Goal: Transaction & Acquisition: Purchase product/service

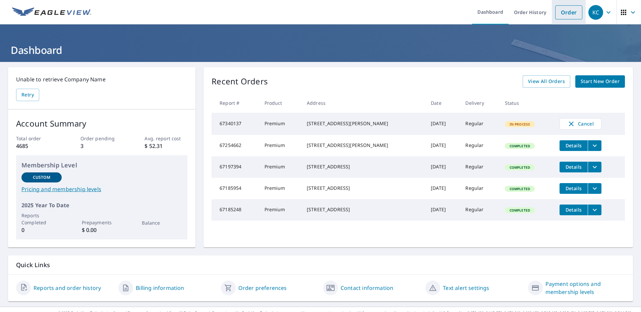
click at [565, 11] on link "Order" at bounding box center [568, 12] width 27 height 14
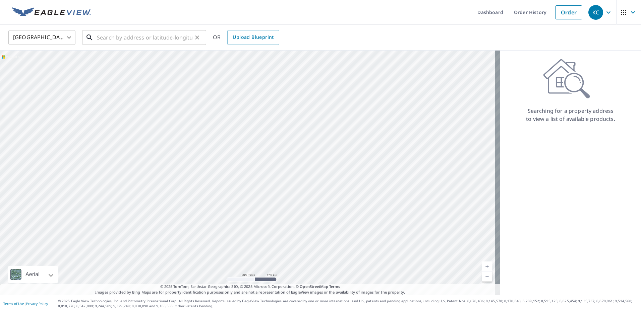
click at [140, 42] on input "text" at bounding box center [145, 37] width 96 height 19
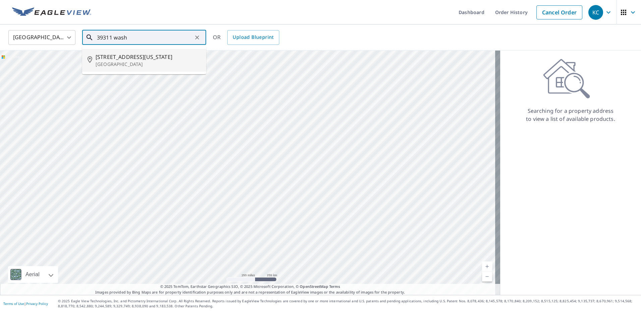
click at [135, 59] on span "[STREET_ADDRESS][US_STATE]" at bounding box center [148, 57] width 105 height 8
type input "[STREET_ADDRESS][US_STATE]"
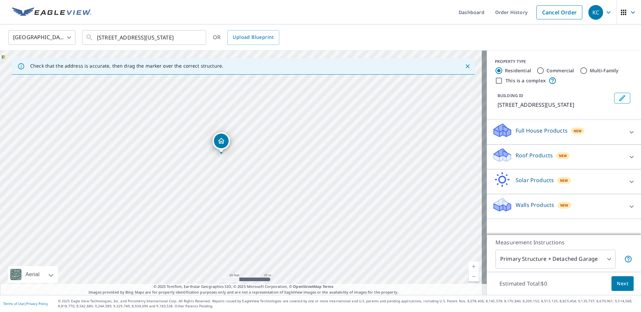
drag, startPoint x: 232, startPoint y: 142, endPoint x: 221, endPoint y: 142, distance: 11.1
drag, startPoint x: 241, startPoint y: 161, endPoint x: 237, endPoint y: 158, distance: 4.6
click at [494, 162] on icon at bounding box center [502, 158] width 17 height 8
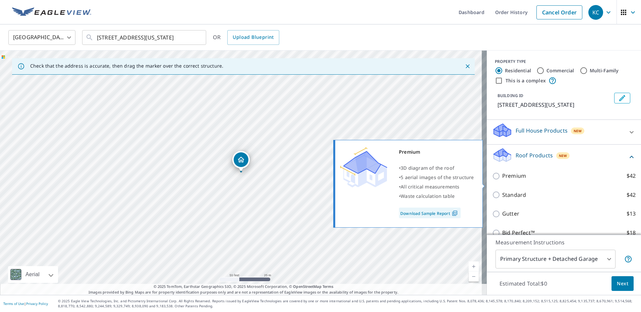
click at [492, 180] on input "Premium $42" at bounding box center [497, 176] width 10 height 8
checkbox input "true"
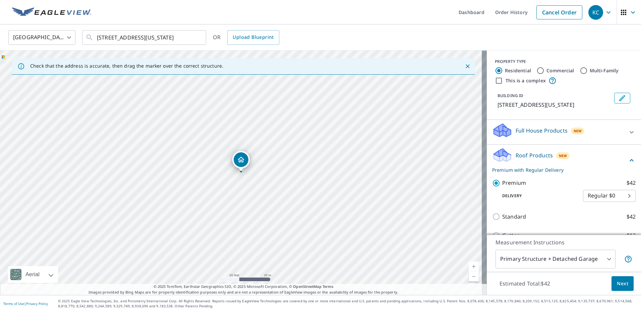
click at [617, 284] on span "Next" at bounding box center [622, 284] width 11 height 8
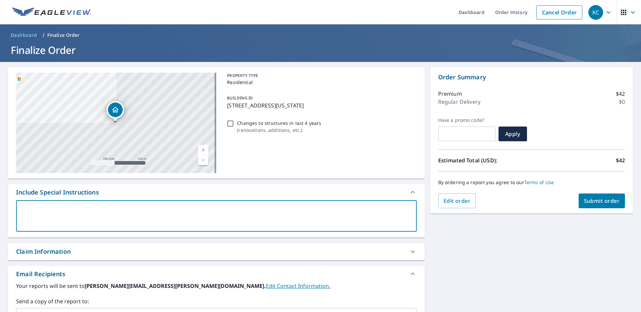
click at [72, 214] on textarea at bounding box center [216, 216] width 391 height 19
type textarea "a"
type textarea "x"
checkbox input "true"
type textarea "al"
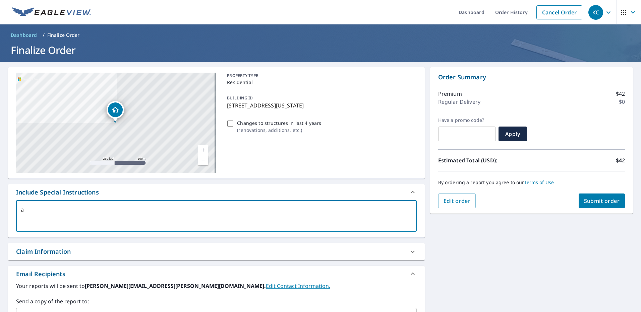
type textarea "x"
checkbox input "true"
type textarea "all"
type textarea "x"
checkbox input "true"
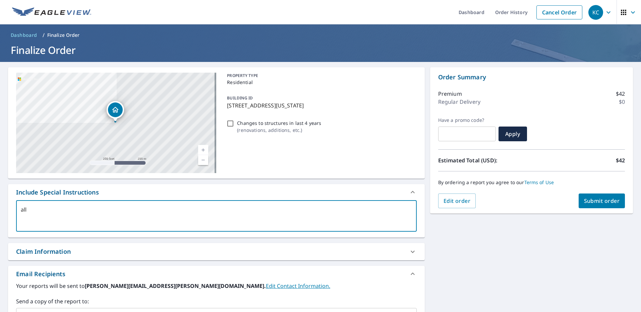
type textarea "all"
type textarea "x"
checkbox input "true"
type textarea "all s"
type textarea "x"
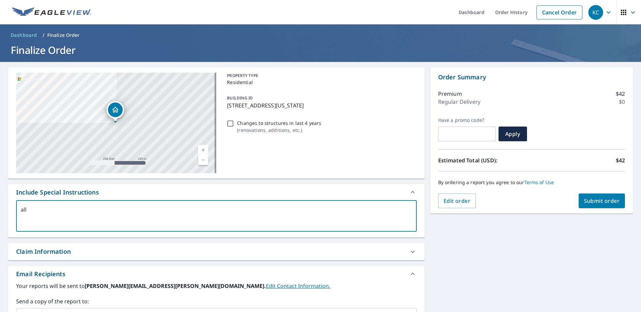
checkbox input "true"
type textarea "all st"
type textarea "x"
checkbox input "true"
type textarea "all str"
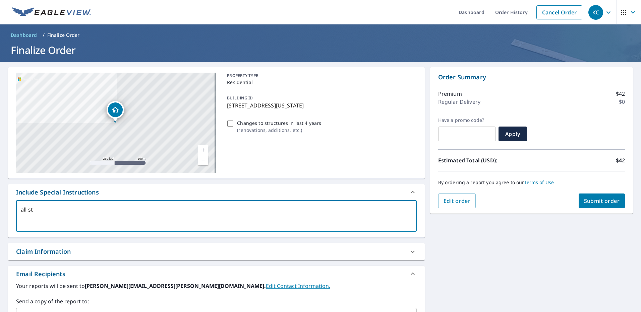
type textarea "x"
checkbox input "true"
type textarea "all stru"
type textarea "x"
checkbox input "true"
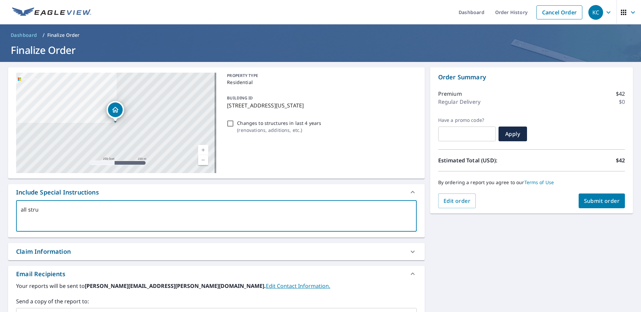
type textarea "all struc"
type textarea "x"
checkbox input "true"
type textarea "all struch"
type textarea "x"
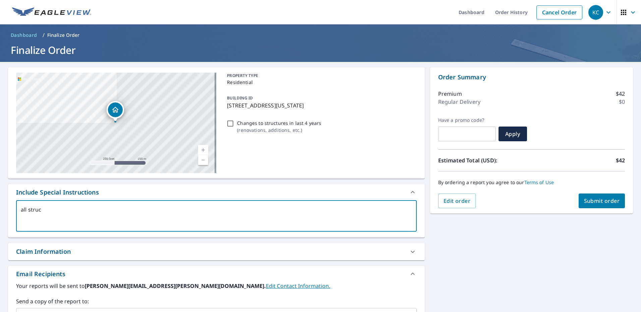
checkbox input "true"
type textarea "all struc"
type textarea "x"
checkbox input "true"
type textarea "all struck"
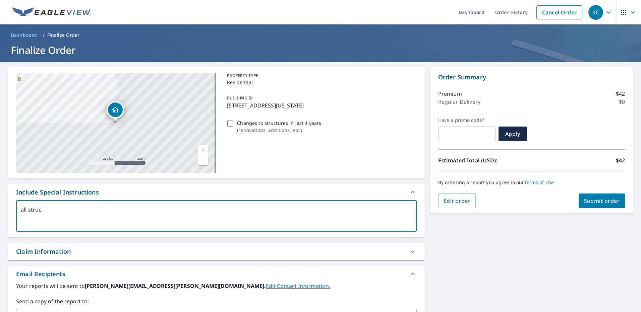
type textarea "x"
checkbox input "true"
type textarea "all strucku"
type textarea "x"
checkbox input "true"
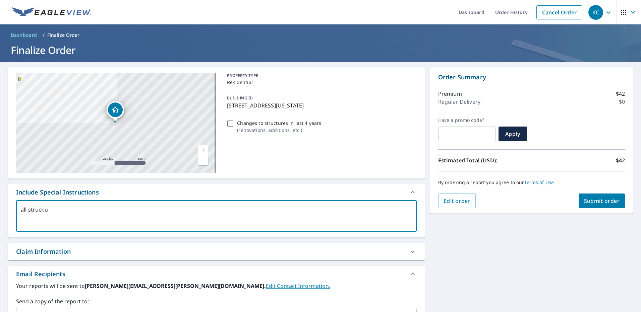
type textarea "all struckur"
type textarea "x"
checkbox input "true"
type textarea "all struckure"
type textarea "x"
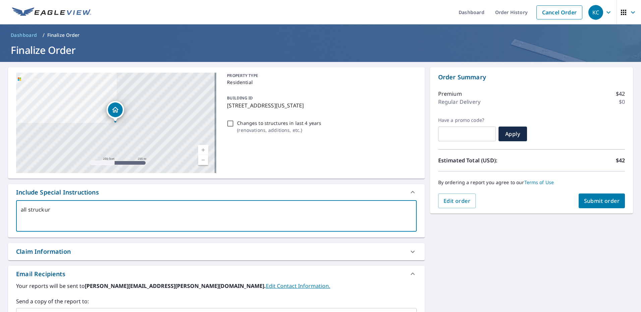
checkbox input "true"
type textarea "all struckures"
type textarea "x"
checkbox input "true"
type textarea "all struckure"
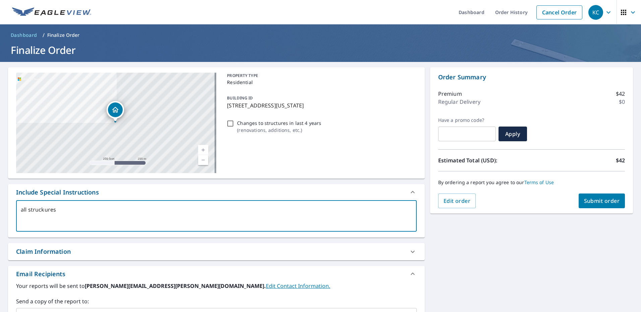
type textarea "x"
checkbox input "true"
type textarea "all struckur"
type textarea "x"
checkbox input "true"
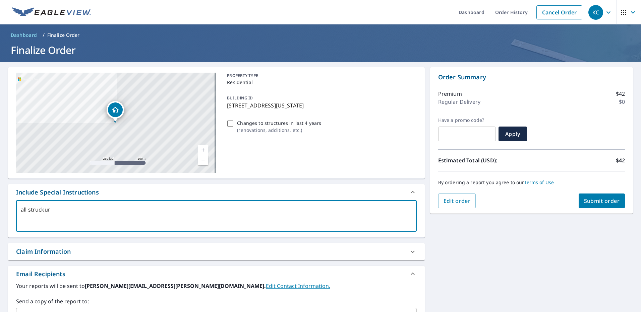
type textarea "all strucku"
type textarea "x"
checkbox input "true"
type textarea "all struck"
type textarea "x"
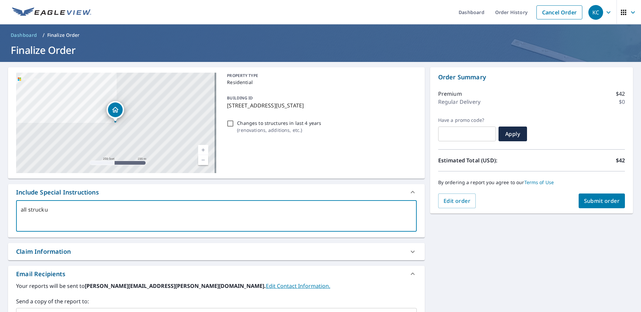
checkbox input "true"
type textarea "all struc"
type textarea "x"
checkbox input "true"
type textarea "all stru"
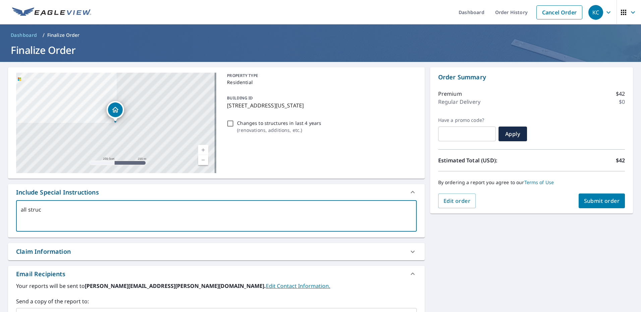
type textarea "x"
checkbox input "true"
type textarea "all struc"
type textarea "x"
checkbox input "true"
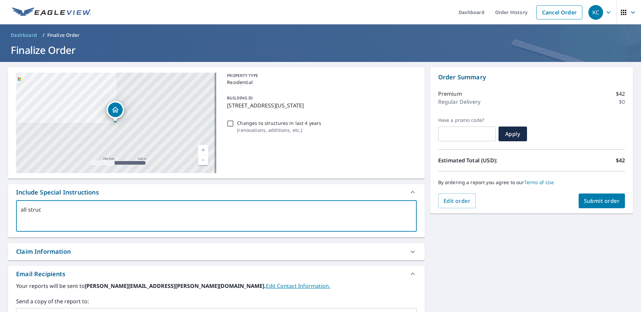
type textarea "all struct"
type textarea "x"
checkbox input "true"
type textarea "all structu"
type textarea "x"
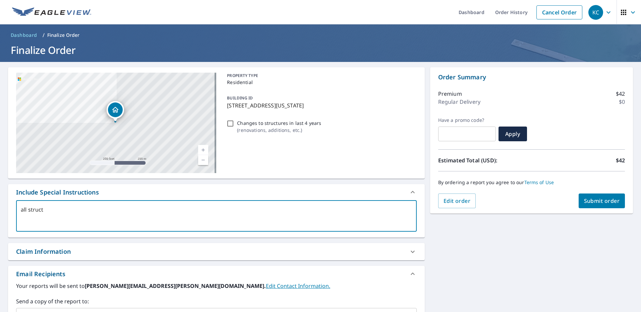
checkbox input "true"
type textarea "all structur"
type textarea "x"
checkbox input "true"
type textarea "all structure"
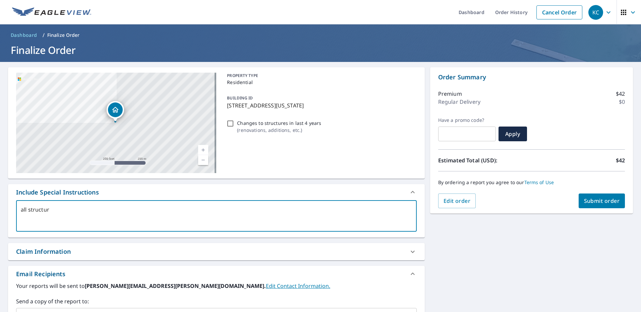
type textarea "x"
checkbox input "true"
type textarea "all structures"
type textarea "x"
checkbox input "true"
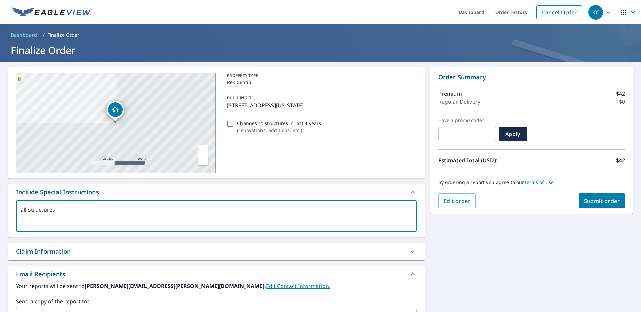
type textarea "all structures"
type textarea "x"
checkbox input "true"
type textarea "all structures"
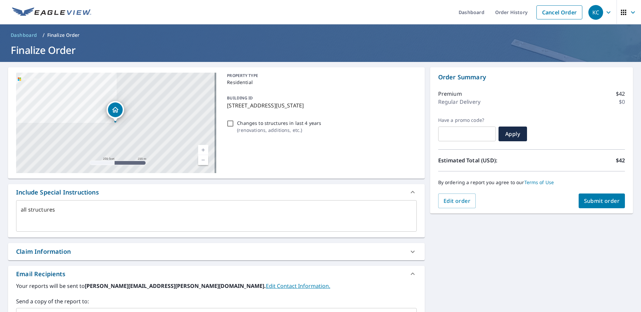
type textarea "x"
click at [78, 210] on textarea "all structures" at bounding box center [216, 216] width 391 height 19
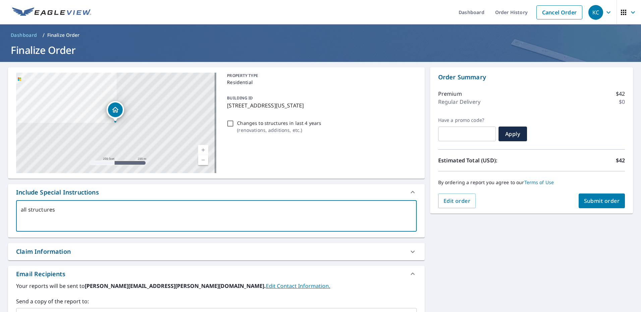
type textarea "all structures"
type textarea "x"
checkbox input "true"
type textarea "all structure"
type textarea "x"
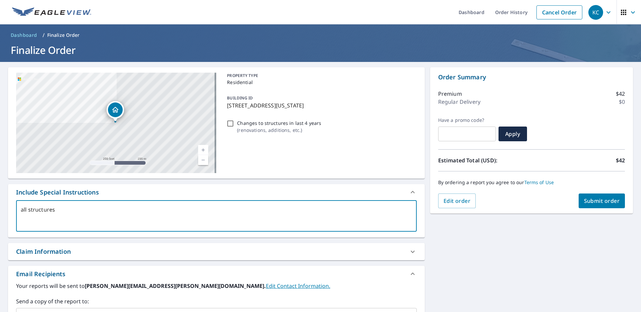
checkbox input "true"
type textarea "all structur"
type textarea "x"
checkbox input "true"
type textarea "all structu"
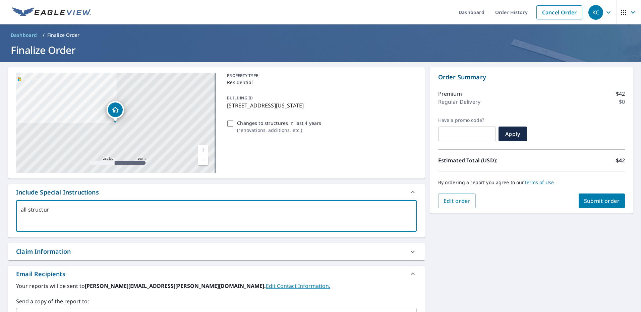
type textarea "x"
checkbox input "true"
type textarea "all struct"
type textarea "x"
checkbox input "true"
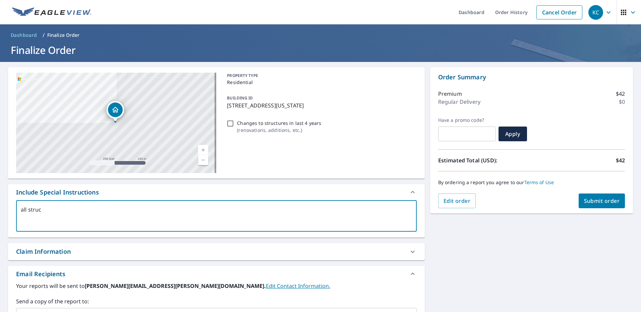
type textarea "all stru"
type textarea "x"
checkbox input "true"
type textarea "all st"
type textarea "x"
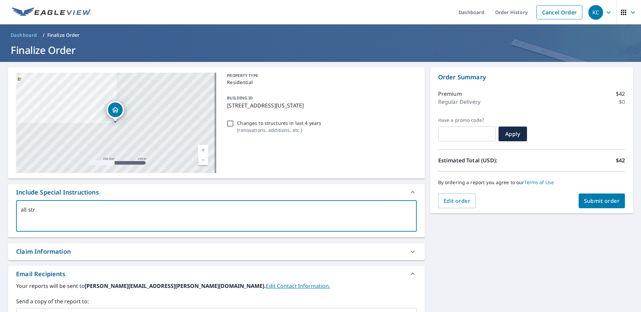
checkbox input "true"
type textarea "all s"
type textarea "x"
checkbox input "true"
type textarea "all"
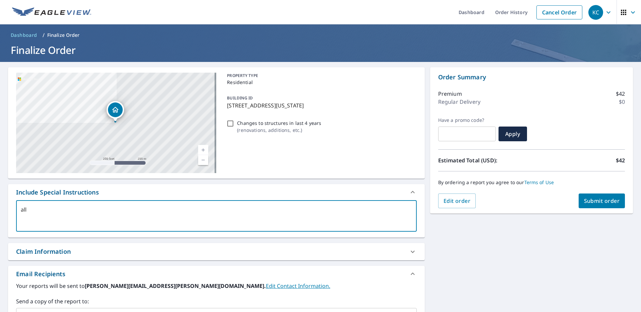
type textarea "x"
checkbox input "true"
type textarea "al"
type textarea "x"
checkbox input "true"
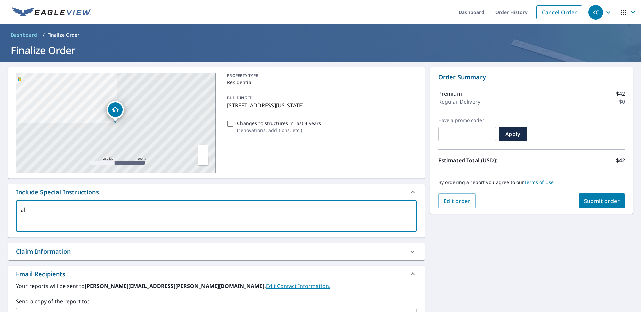
type textarea "a"
type textarea "x"
checkbox input "true"
type textarea "B"
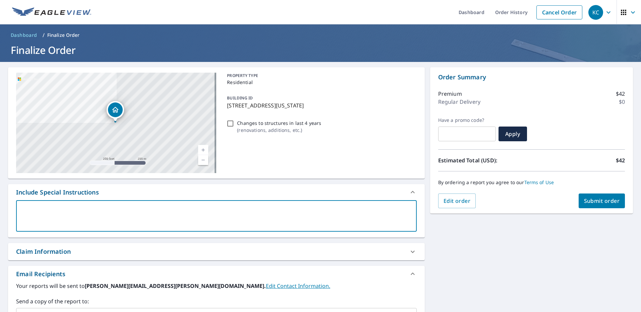
type textarea "x"
checkbox input "true"
type textarea "Bo"
type textarea "x"
checkbox input "true"
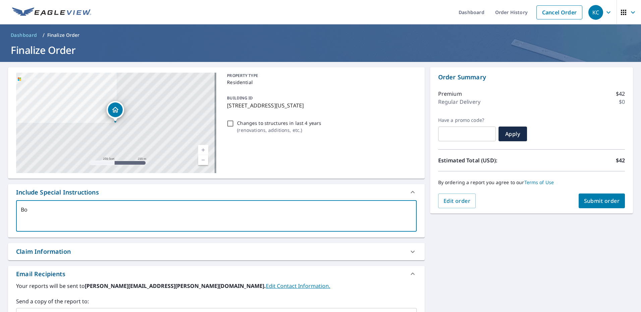
type textarea "Bot"
type textarea "x"
checkbox input "true"
type textarea "Both"
type textarea "x"
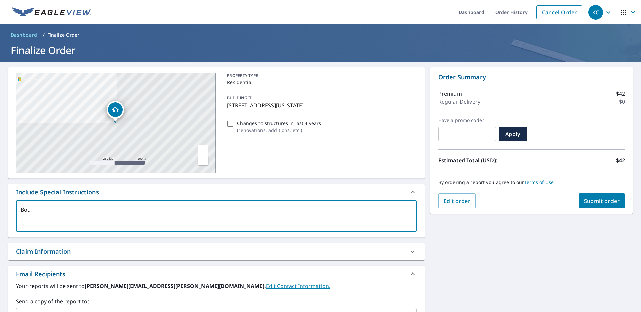
checkbox input "true"
type textarea "Both"
type textarea "x"
checkbox input "true"
type textarea "Both b"
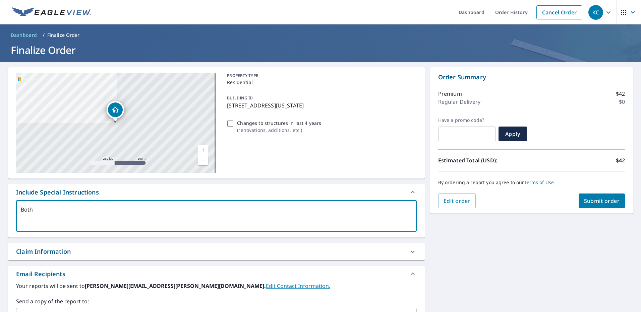
type textarea "x"
checkbox input "true"
type textarea "Both bu"
type textarea "x"
checkbox input "true"
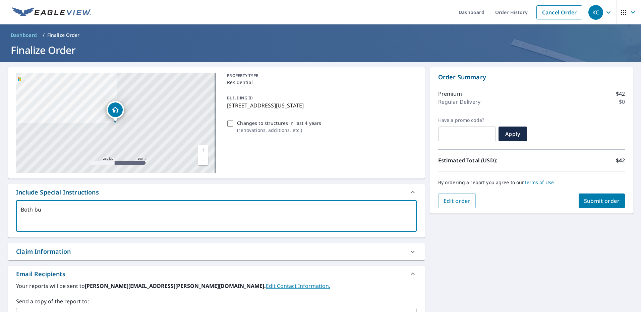
type textarea "Both [PERSON_NAME]"
type textarea "x"
checkbox input "true"
type textarea "Both buil"
type textarea "x"
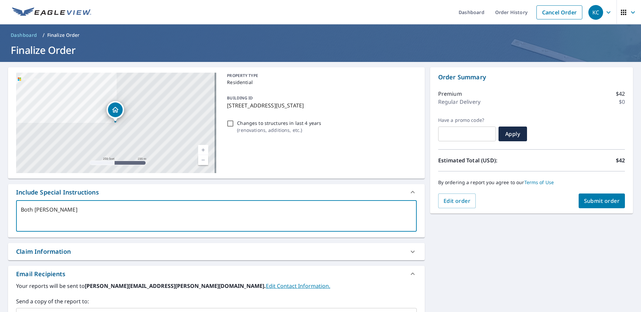
checkbox input "true"
type textarea "Both [PERSON_NAME]"
type textarea "x"
checkbox input "true"
type textarea "Both bu"
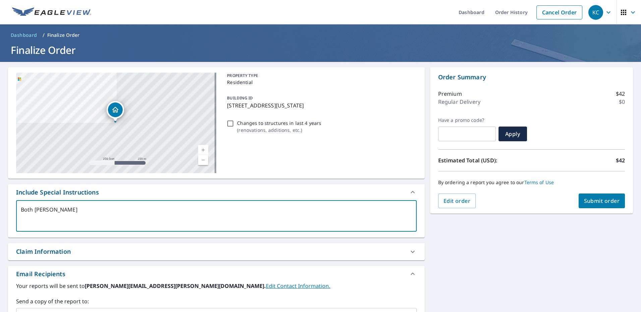
type textarea "x"
checkbox input "true"
type textarea "Both b"
type textarea "x"
checkbox input "true"
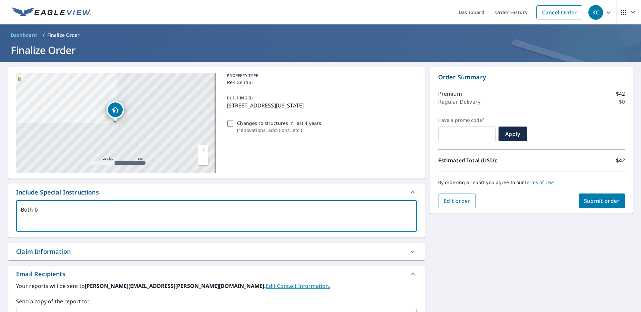
type textarea "Both"
type textarea "x"
checkbox input "true"
type textarea "Both b"
type textarea "x"
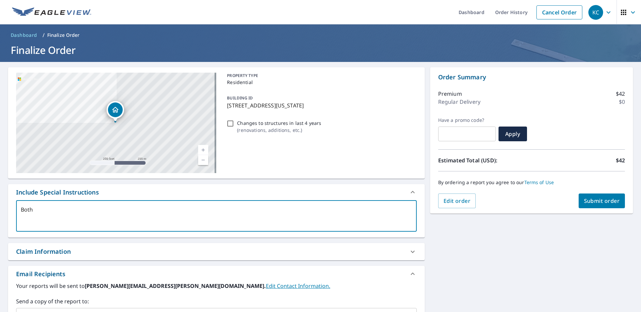
checkbox input "true"
type textarea "Both bu"
type textarea "x"
checkbox input "true"
type textarea "Both [PERSON_NAME]"
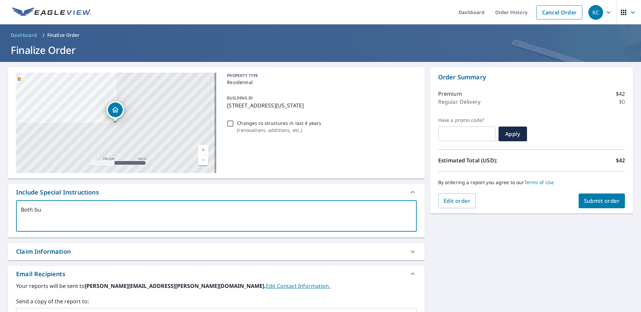
type textarea "x"
checkbox input "true"
type textarea "Both buil"
type textarea "x"
checkbox input "true"
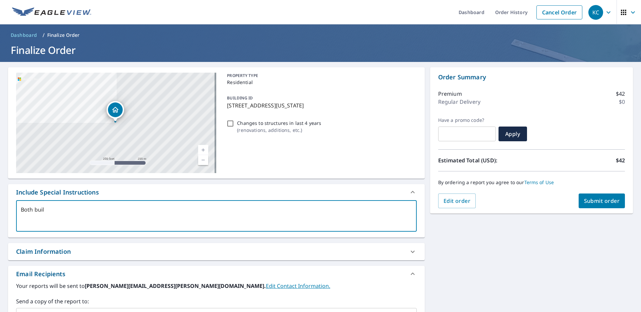
type textarea "Both build"
type textarea "x"
checkbox input "true"
type textarea "Both buildi"
type textarea "x"
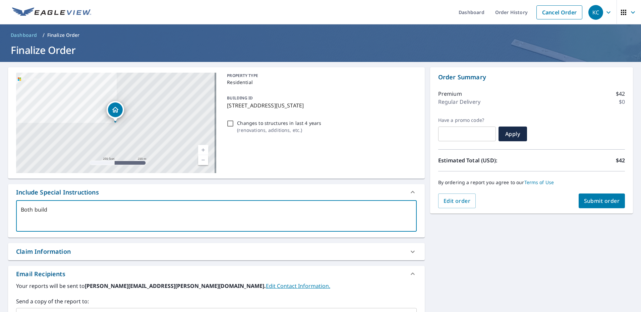
checkbox input "true"
type textarea "Both buildin"
type textarea "x"
checkbox input "true"
type textarea "Both building"
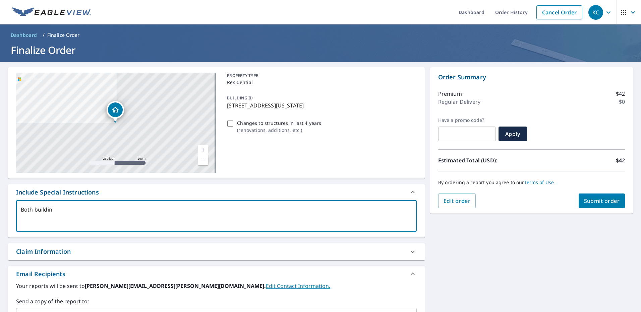
type textarea "x"
checkbox input "true"
type textarea "Both building"
type textarea "x"
checkbox input "true"
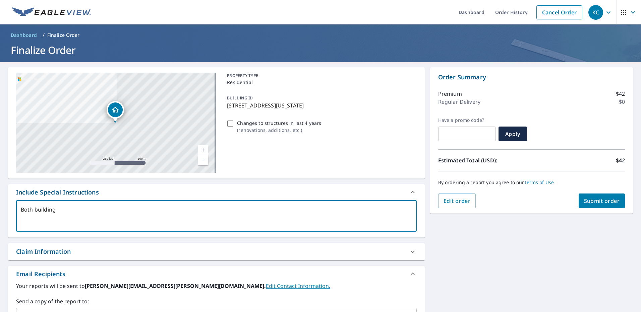
type textarea "Both building p"
type textarea "x"
checkbox input "true"
type textarea "Both building pl"
type textarea "x"
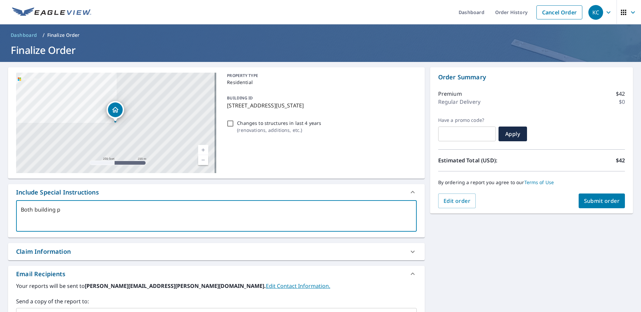
checkbox input "true"
type textarea "Both building ple"
type textarea "x"
click at [588, 196] on button "Submit order" at bounding box center [602, 201] width 47 height 15
